Goal: Check status: Check status

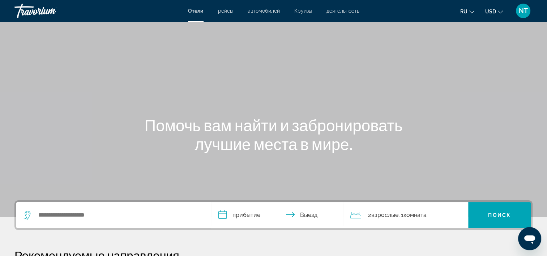
click at [529, 12] on div "NT" at bounding box center [523, 11] width 14 height 14
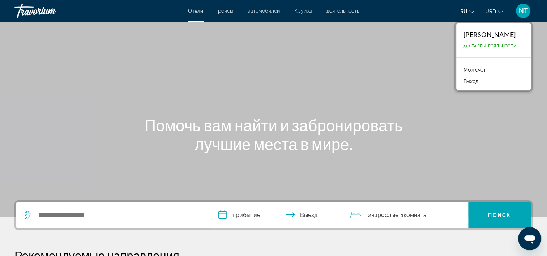
click at [483, 65] on link "Мой счет" at bounding box center [475, 69] width 30 height 9
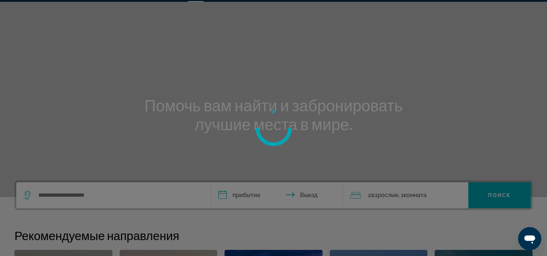
scroll to position [72, 0]
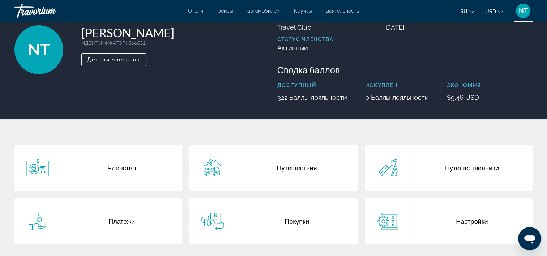
scroll to position [72, 0]
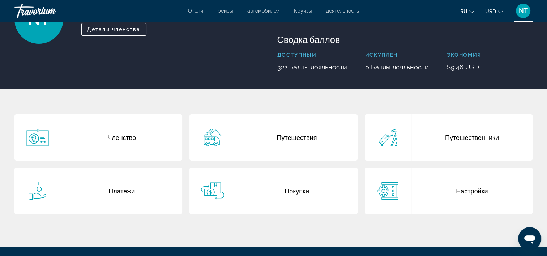
drag, startPoint x: 270, startPoint y: 198, endPoint x: 306, endPoint y: 197, distance: 36.2
click at [270, 198] on div "Покупки" at bounding box center [296, 191] width 121 height 46
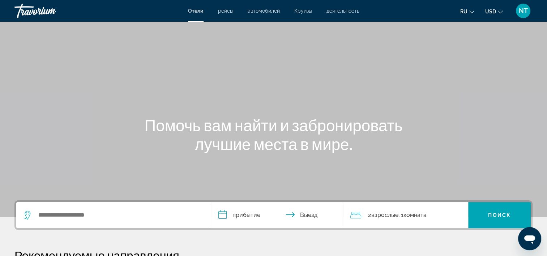
click at [518, 13] on div "NT" at bounding box center [523, 11] width 14 height 14
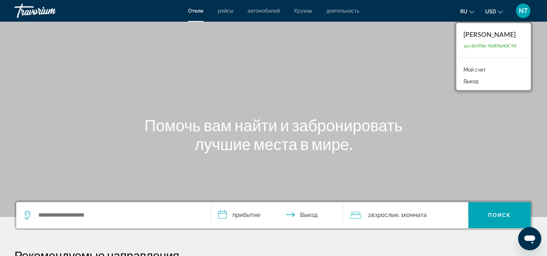
click at [502, 62] on div "Мой счет Выход" at bounding box center [493, 75] width 74 height 30
click at [501, 65] on li "Мой счет" at bounding box center [493, 69] width 67 height 12
click at [486, 69] on link "Мой счет" at bounding box center [475, 69] width 30 height 9
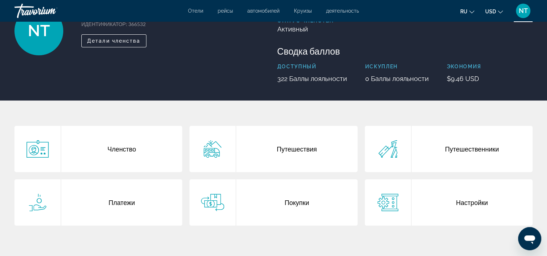
scroll to position [72, 0]
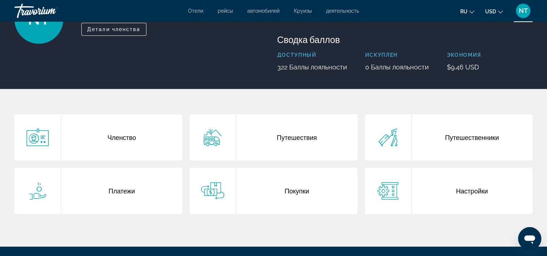
click at [298, 218] on li "Покупки" at bounding box center [273, 195] width 175 height 54
click at [300, 192] on div "Покупки" at bounding box center [296, 191] width 121 height 46
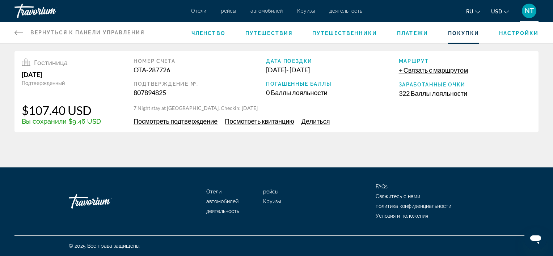
click at [159, 122] on span "Посмотреть подтверждение" at bounding box center [175, 121] width 84 height 8
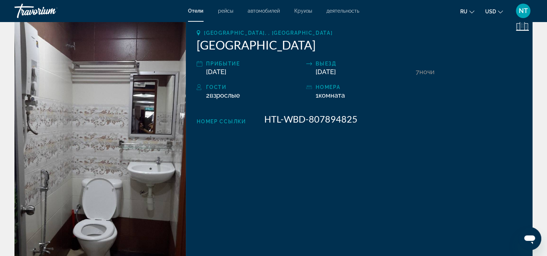
scroll to position [72, 0]
